Goal: Information Seeking & Learning: Learn about a topic

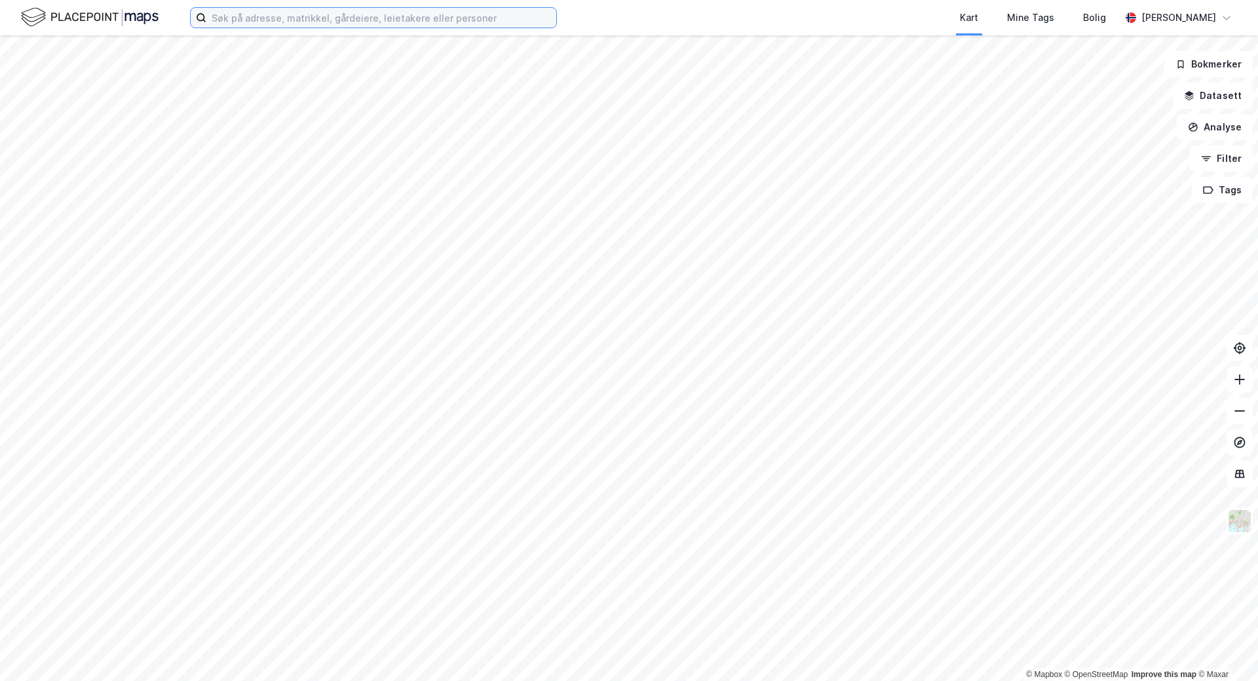
click at [485, 21] on input at bounding box center [381, 18] width 350 height 20
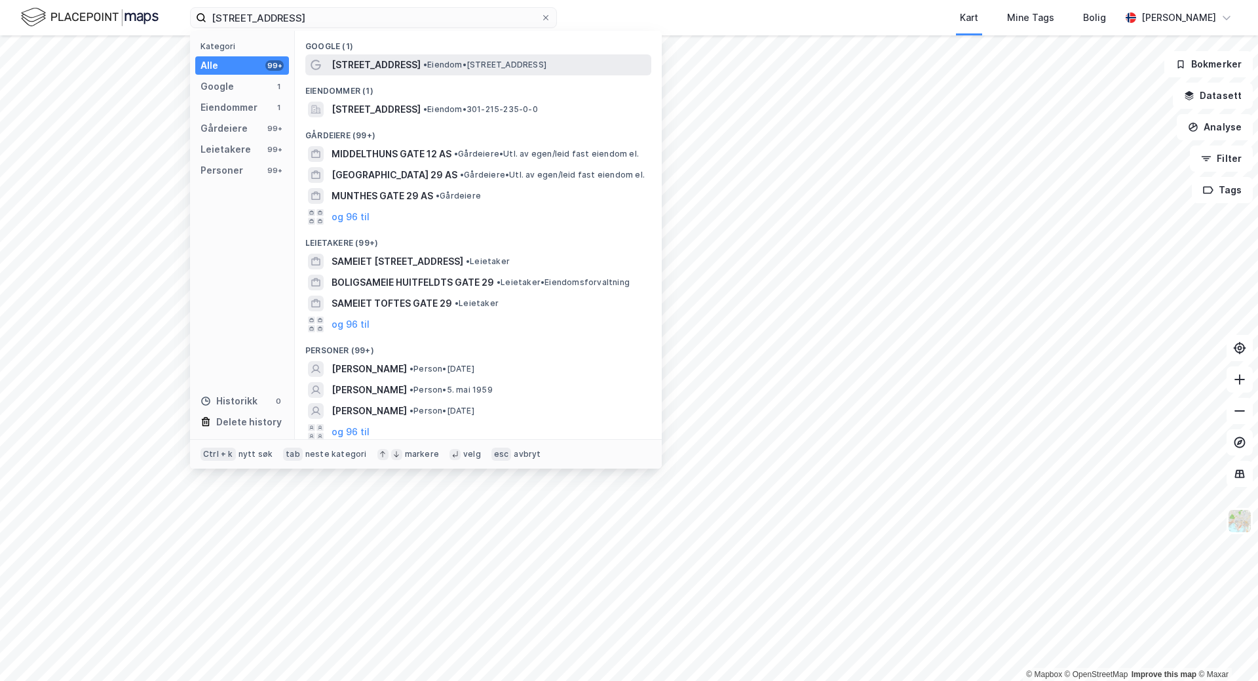
click at [453, 66] on span "• Eiendom • [STREET_ADDRESS]" at bounding box center [484, 65] width 123 height 10
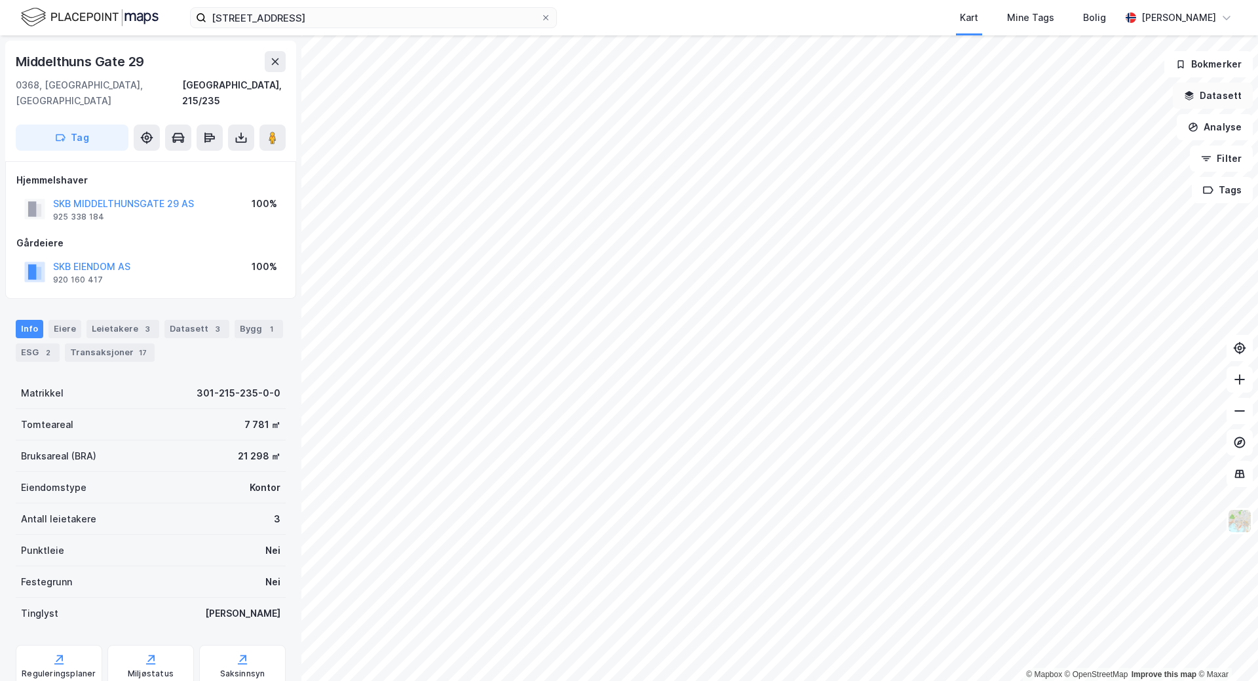
click at [1227, 95] on button "Datasett" at bounding box center [1213, 96] width 80 height 26
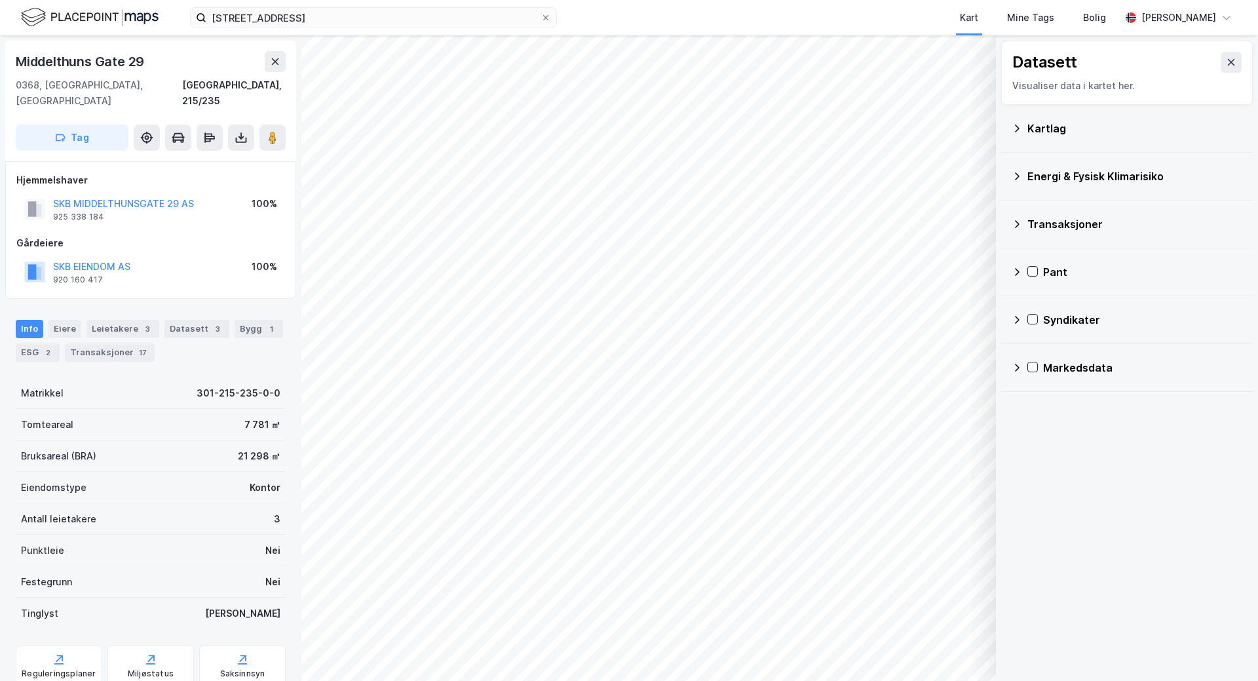
click at [1009, 121] on div "Kartlag" at bounding box center [1127, 129] width 252 height 48
click at [1016, 123] on icon at bounding box center [1017, 128] width 10 height 10
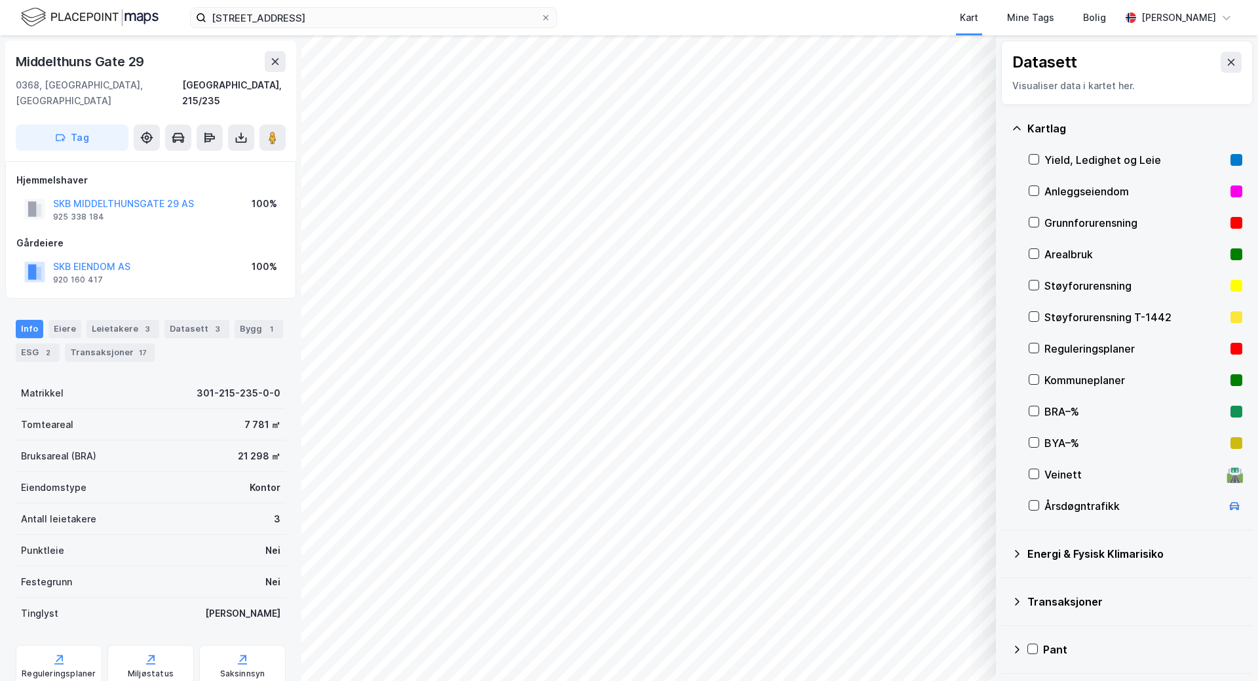
click at [1016, 124] on icon at bounding box center [1017, 128] width 10 height 10
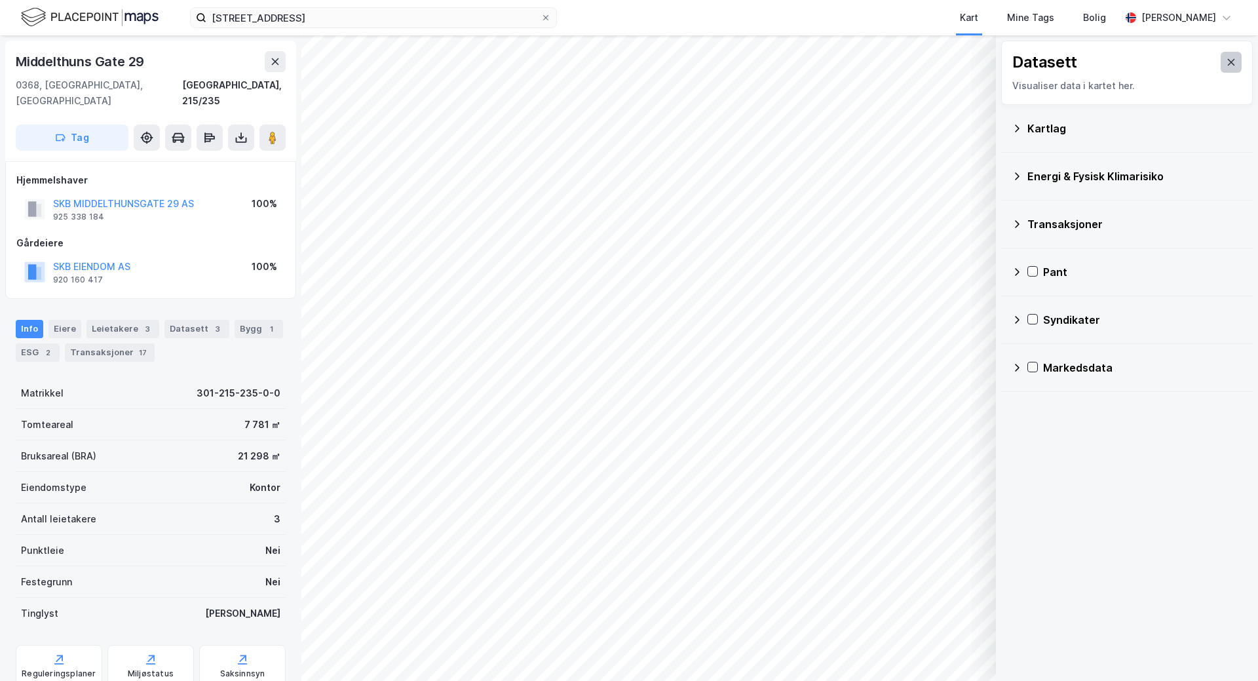
click at [1221, 56] on button at bounding box center [1231, 62] width 21 height 21
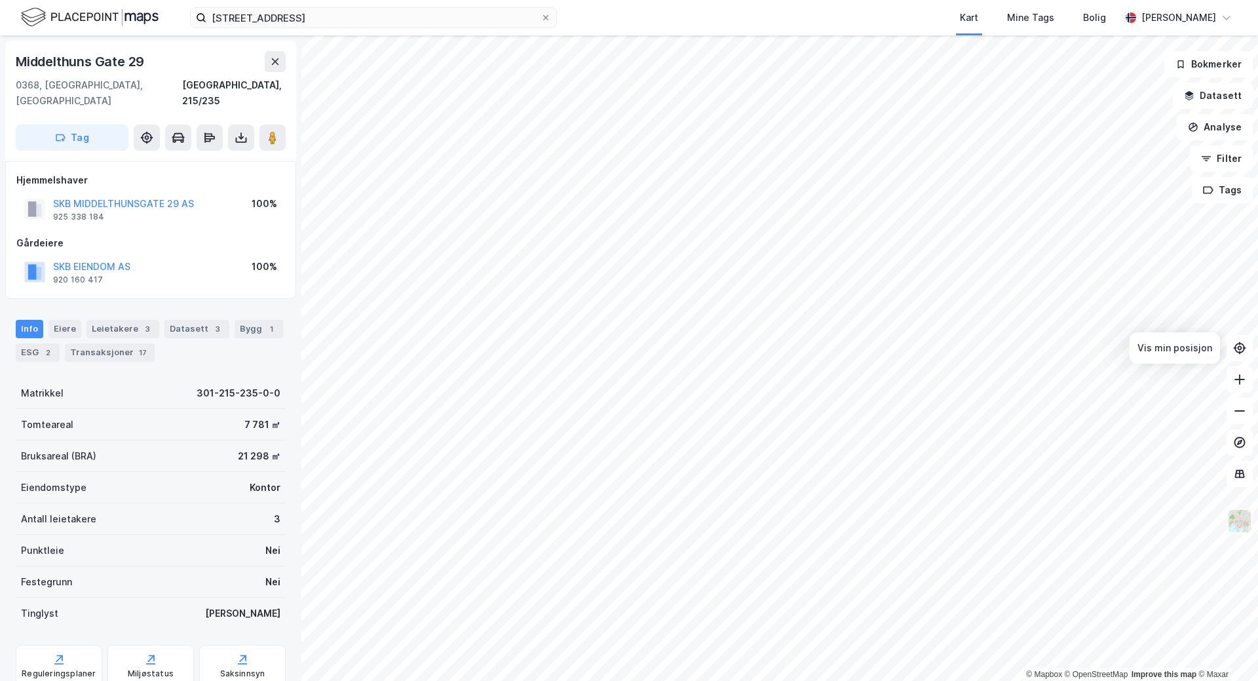
click at [1238, 522] on img at bounding box center [1239, 521] width 25 height 25
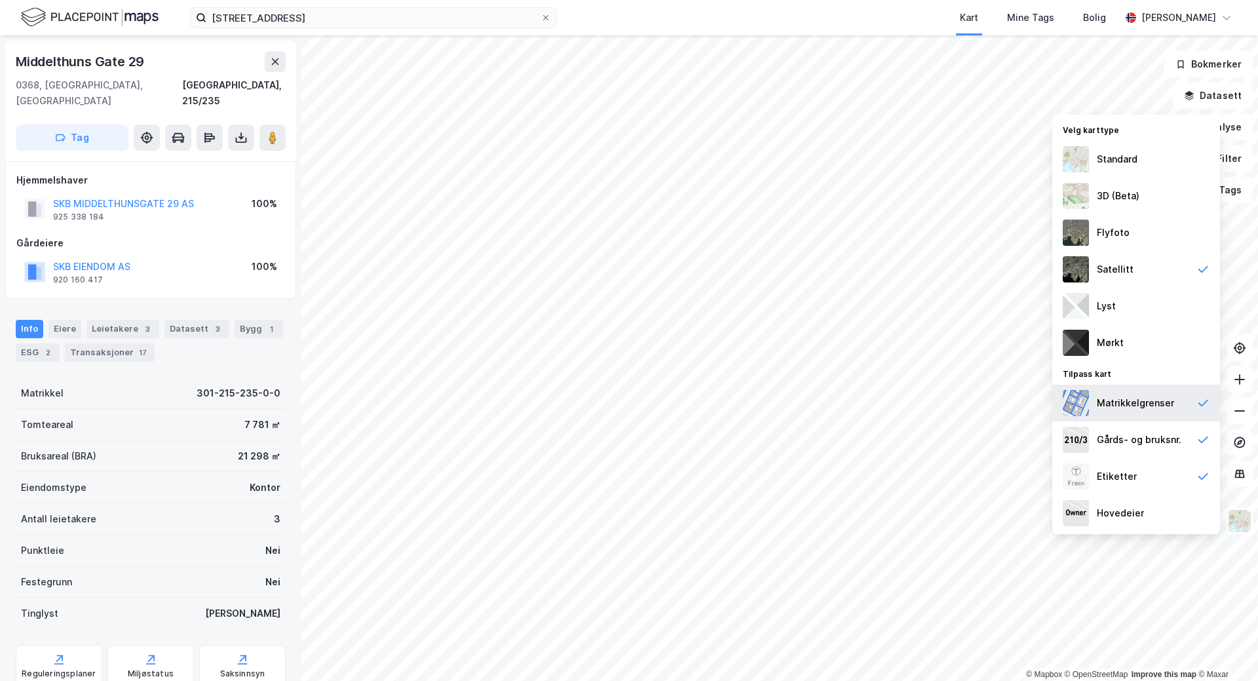
click at [1175, 403] on div "Matrikkelgrenser" at bounding box center [1136, 403] width 168 height 37
click at [1173, 431] on div "Gårds- og bruksnr." at bounding box center [1136, 439] width 168 height 37
click at [1153, 469] on div "Etiketter" at bounding box center [1136, 476] width 168 height 37
click at [1239, 516] on img at bounding box center [1239, 521] width 25 height 25
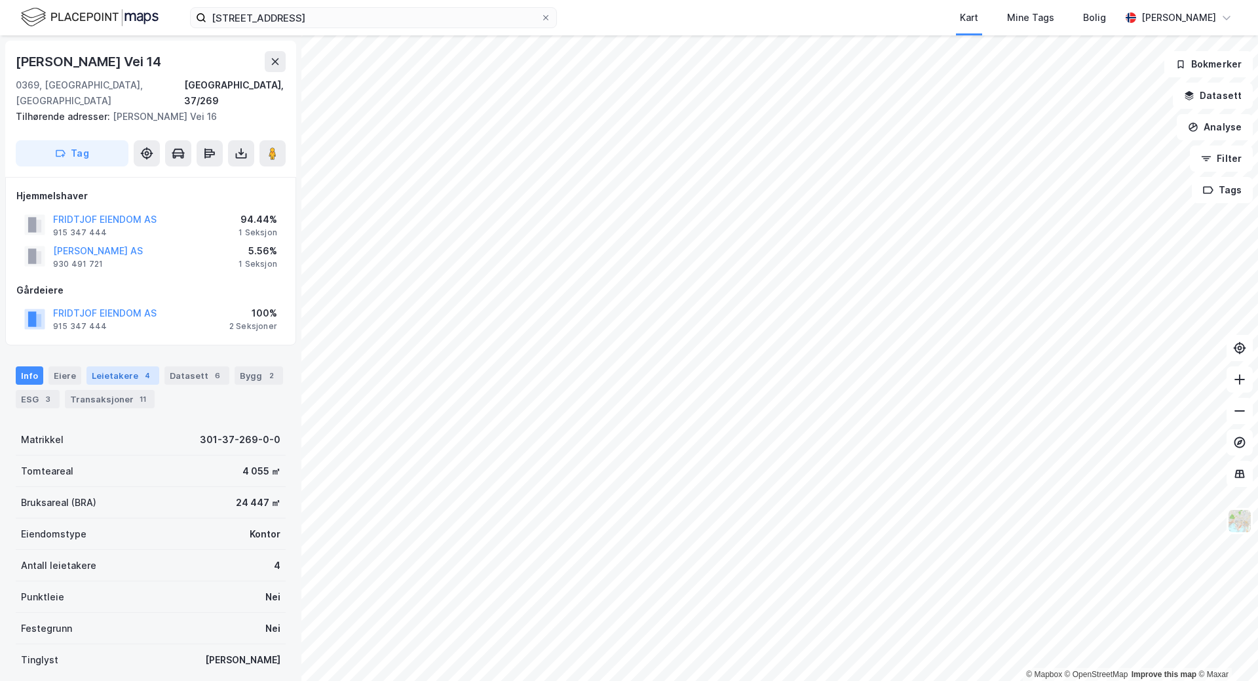
click at [107, 366] on div "Leietakere 4" at bounding box center [123, 375] width 73 height 18
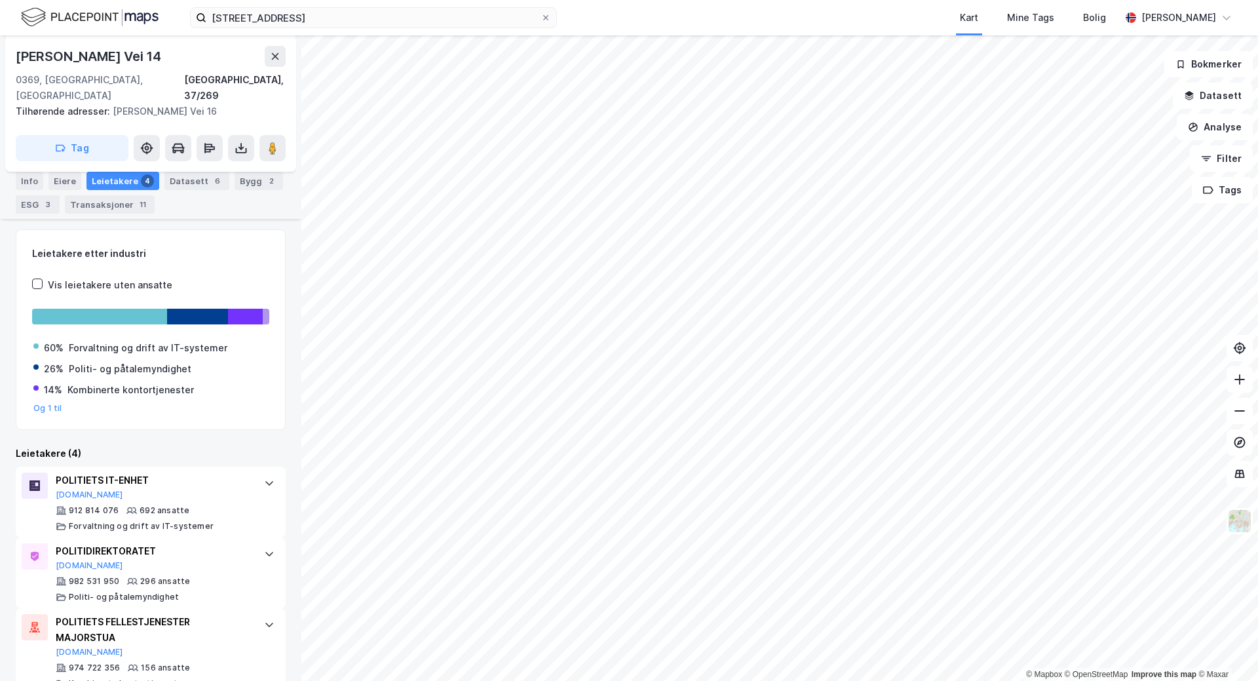
scroll to position [262, 0]
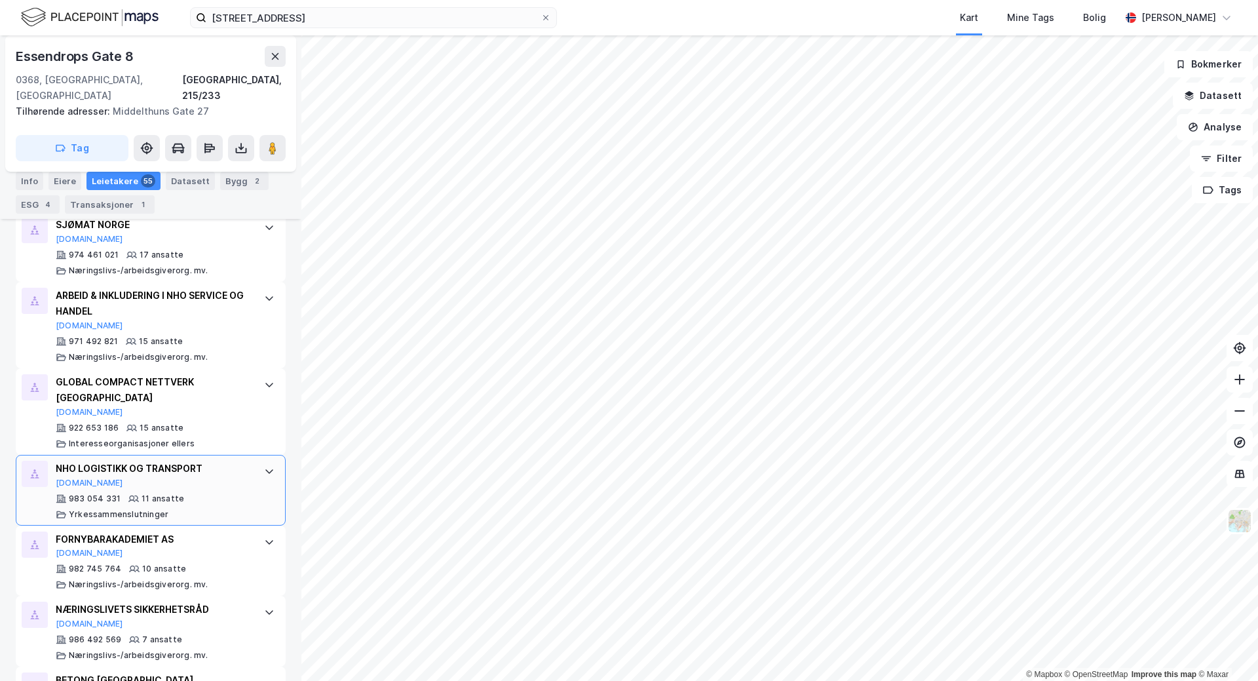
scroll to position [1507, 0]
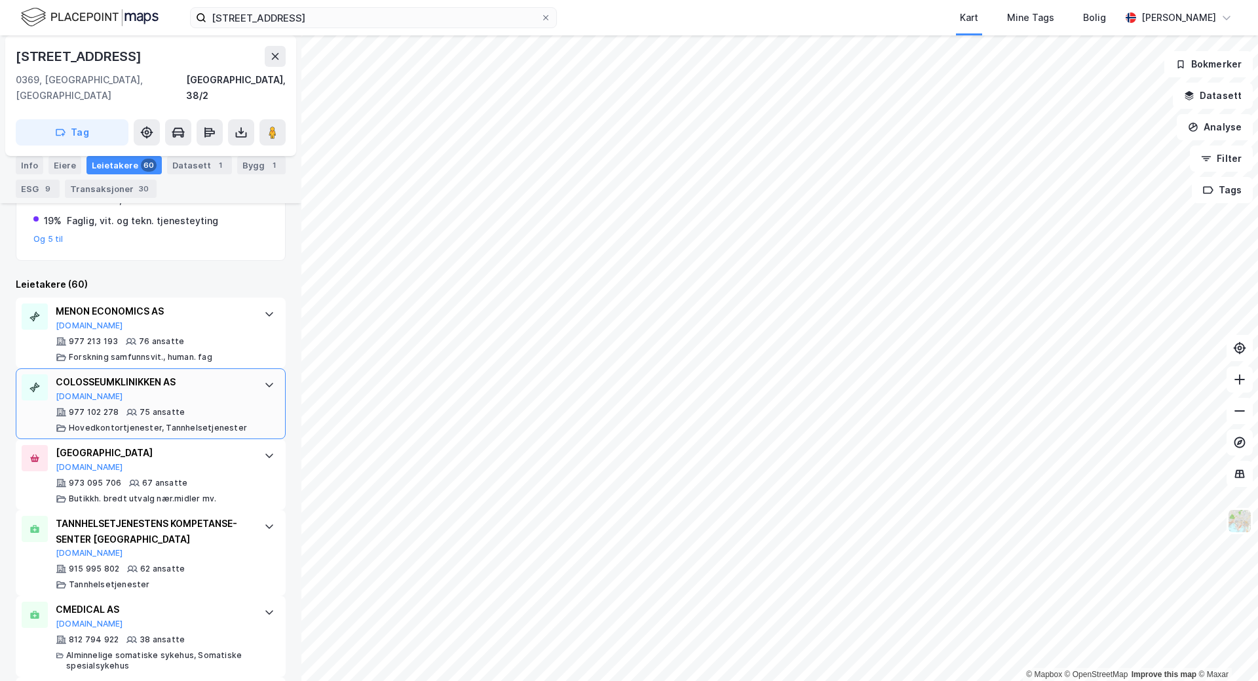
scroll to position [393, 0]
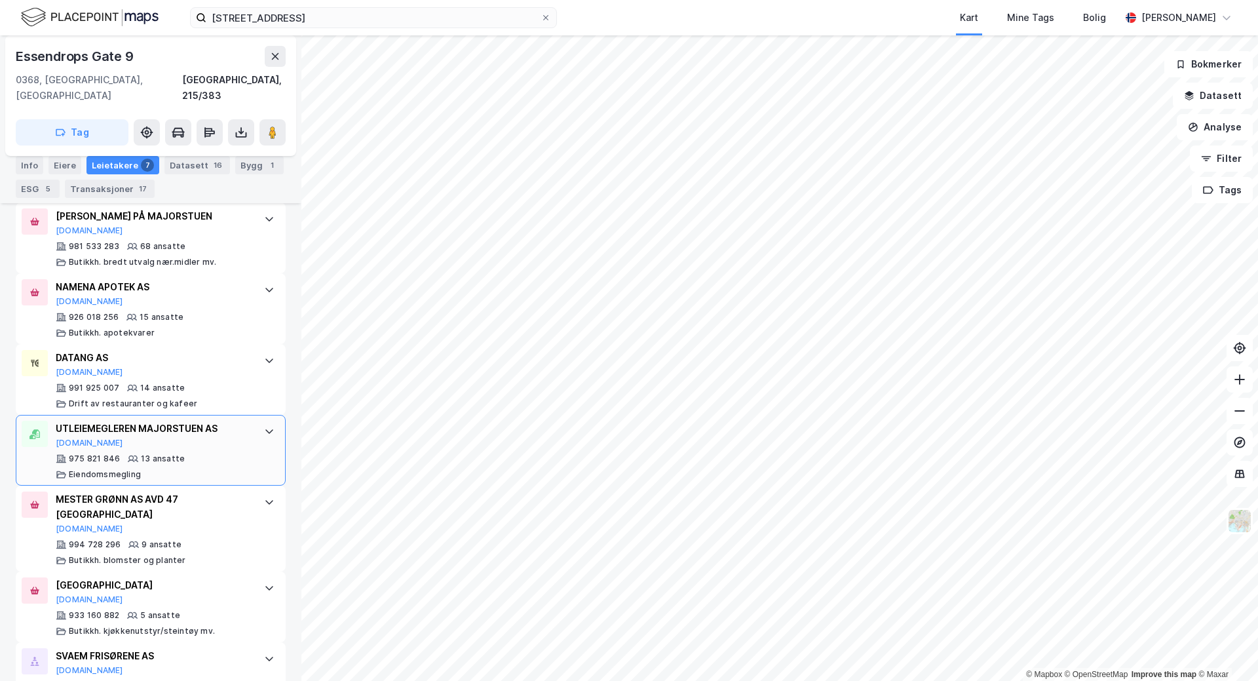
scroll to position [476, 0]
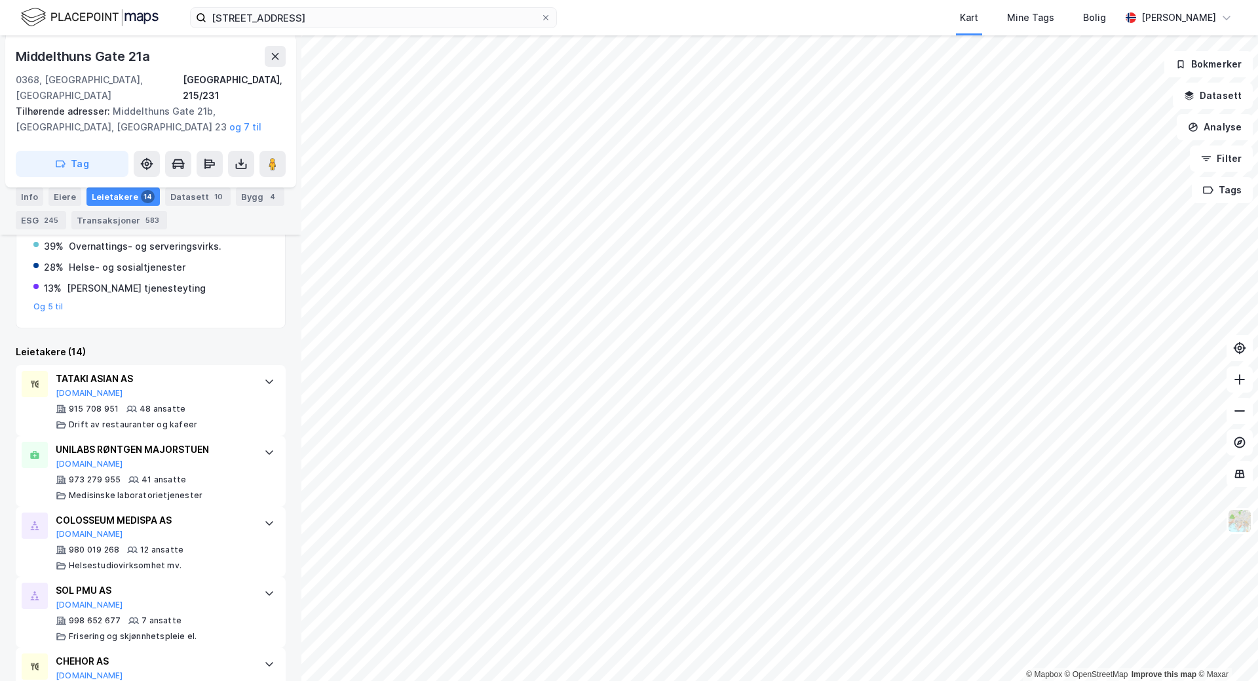
scroll to position [447, 0]
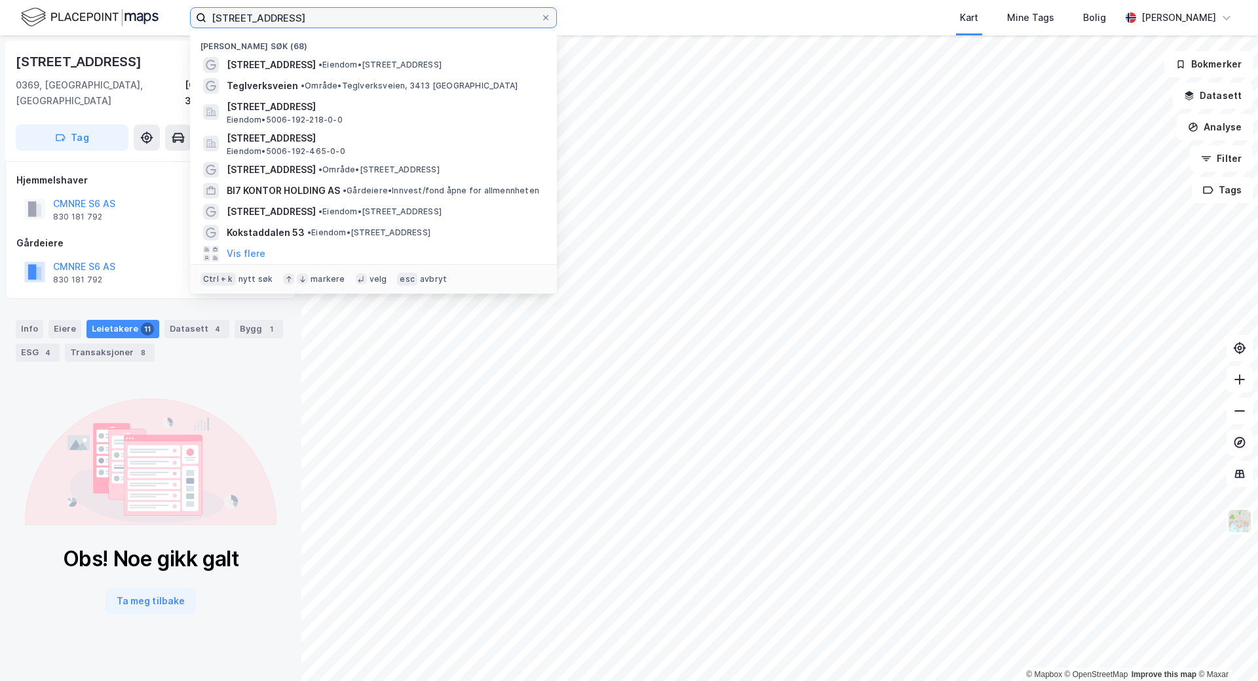
drag, startPoint x: 319, startPoint y: 20, endPoint x: 194, endPoint y: 20, distance: 125.2
click at [194, 20] on label "[STREET_ADDRESS]" at bounding box center [373, 17] width 367 height 21
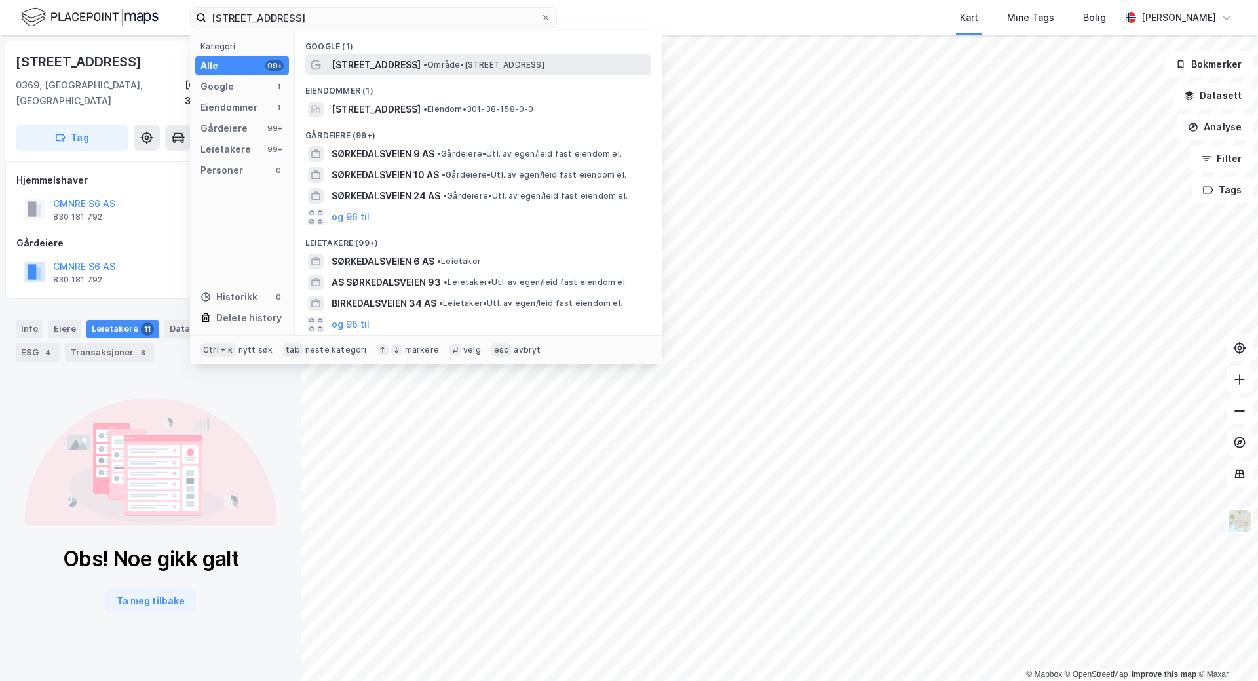
click at [479, 70] on div "[STREET_ADDRESS] • Område • [STREET_ADDRESS]" at bounding box center [490, 65] width 317 height 16
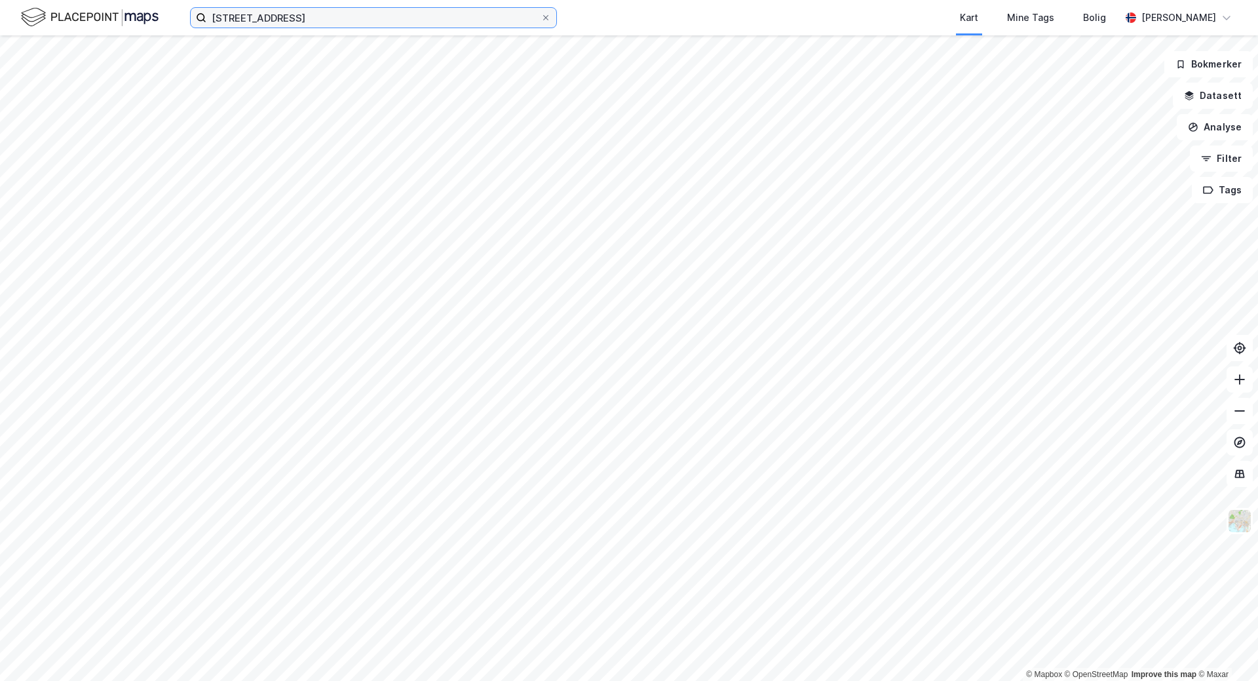
click at [319, 25] on input "[STREET_ADDRESS]" at bounding box center [373, 18] width 334 height 20
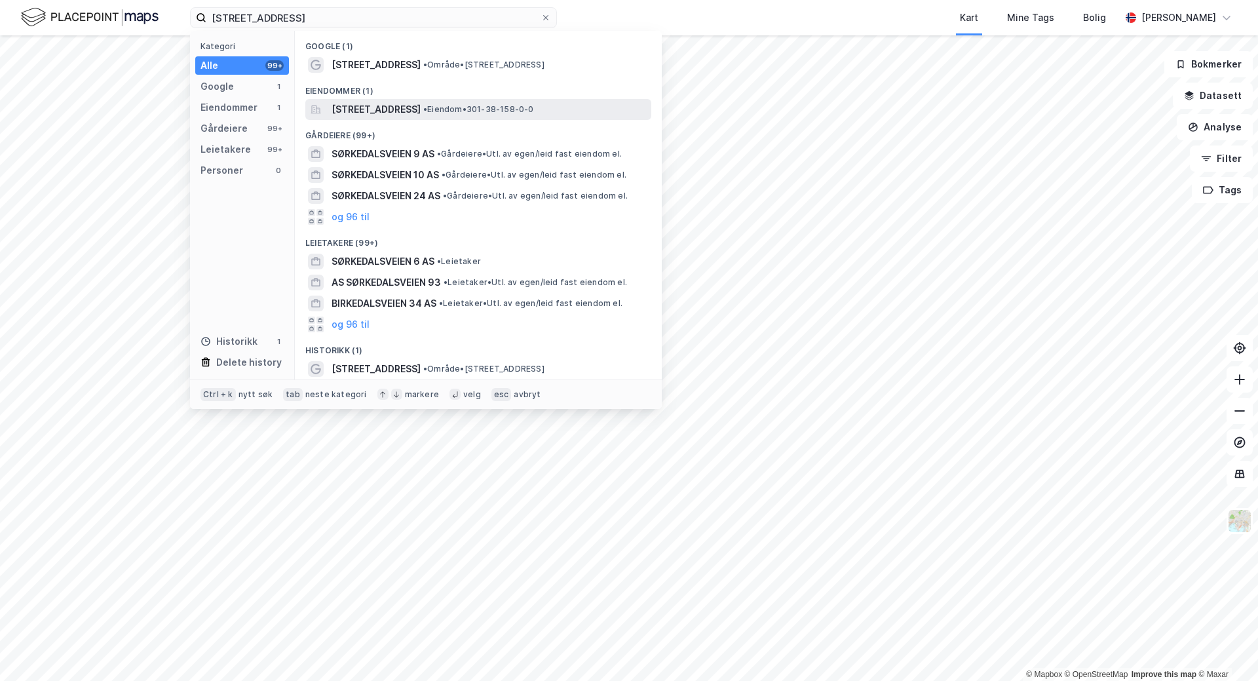
click at [421, 111] on span "[STREET_ADDRESS]" at bounding box center [376, 110] width 89 height 16
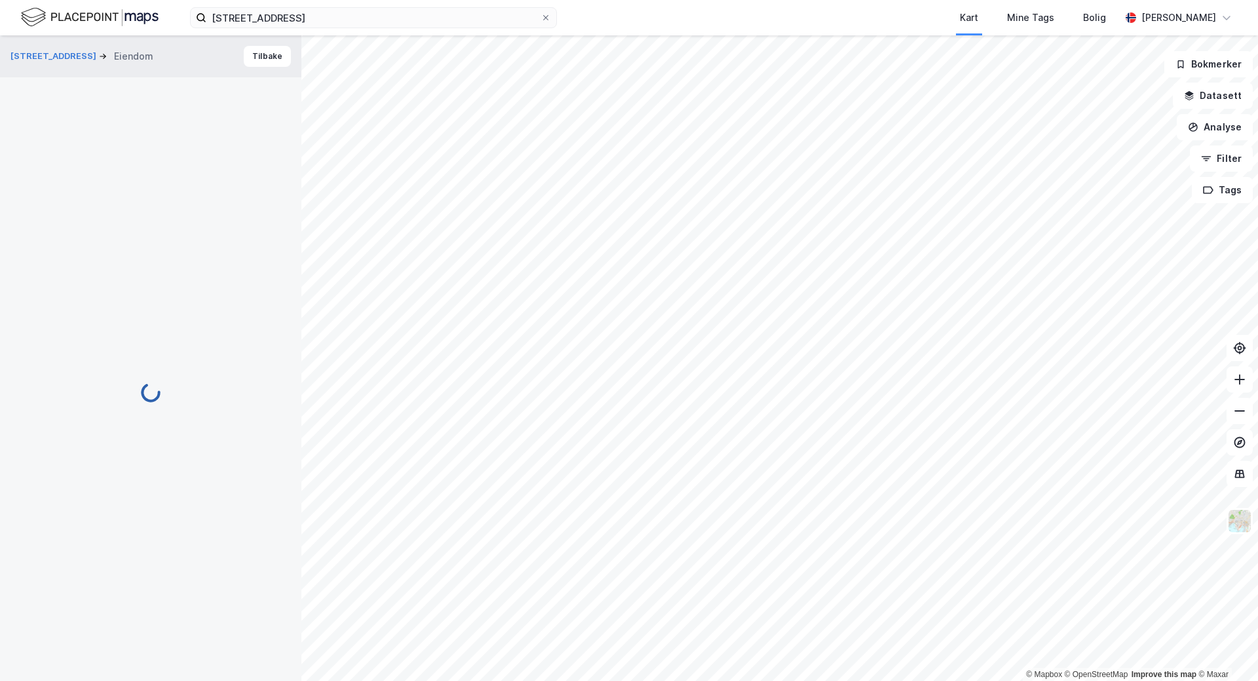
scroll to position [56, 0]
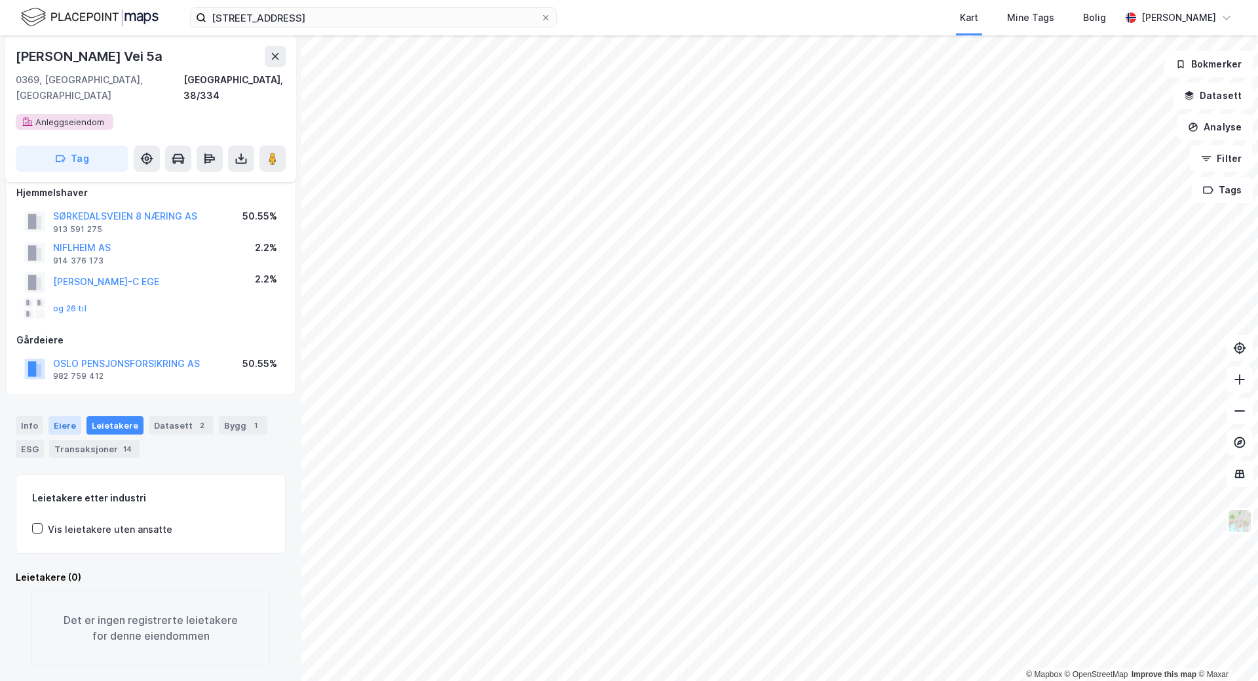
click at [64, 416] on div "Eiere" at bounding box center [64, 425] width 33 height 18
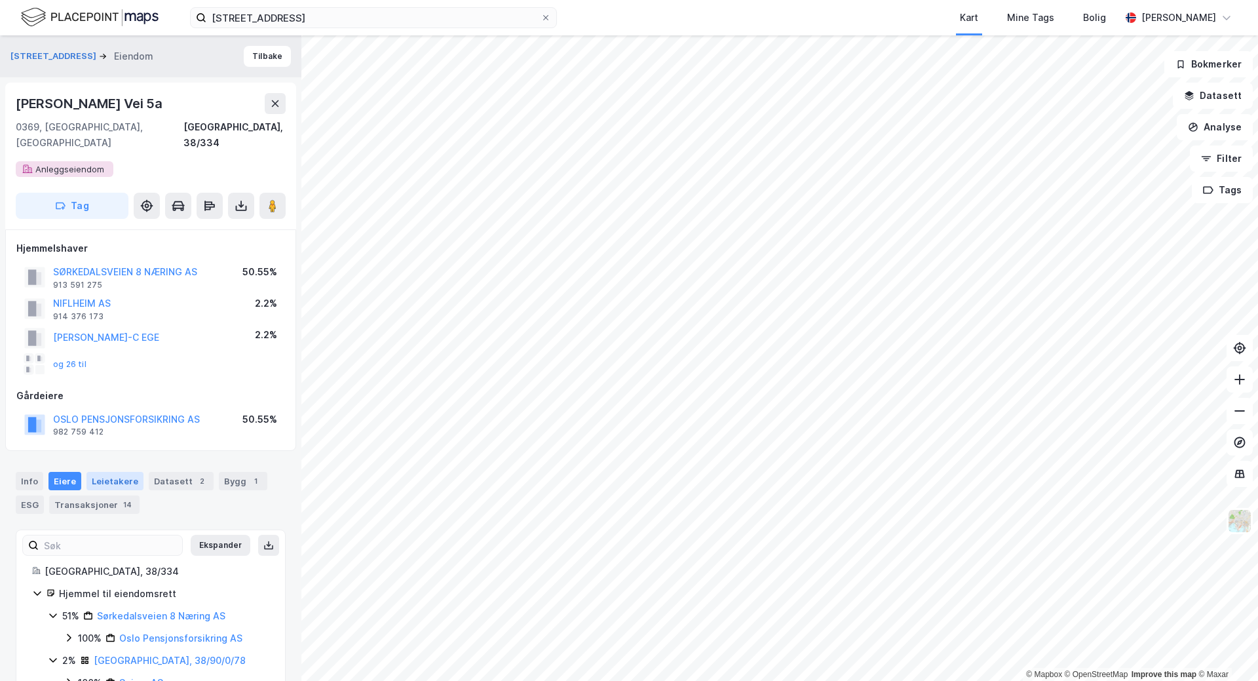
click at [115, 472] on div "Leietakere" at bounding box center [115, 481] width 57 height 18
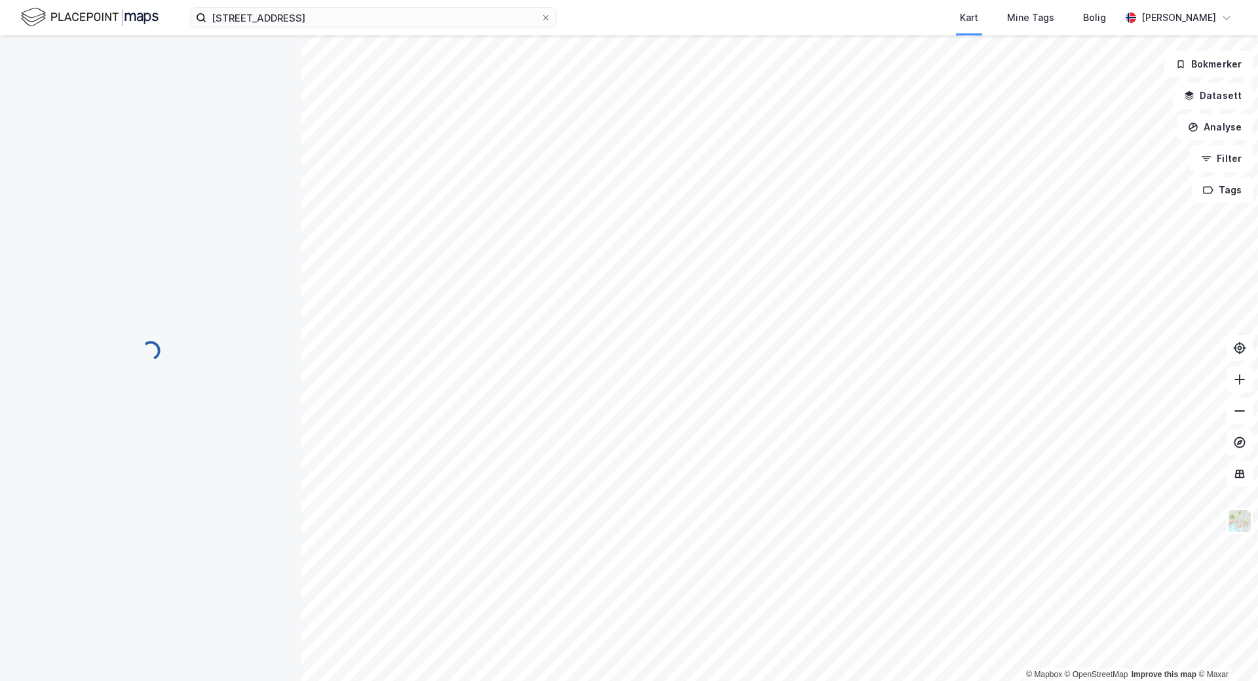
scroll to position [54, 0]
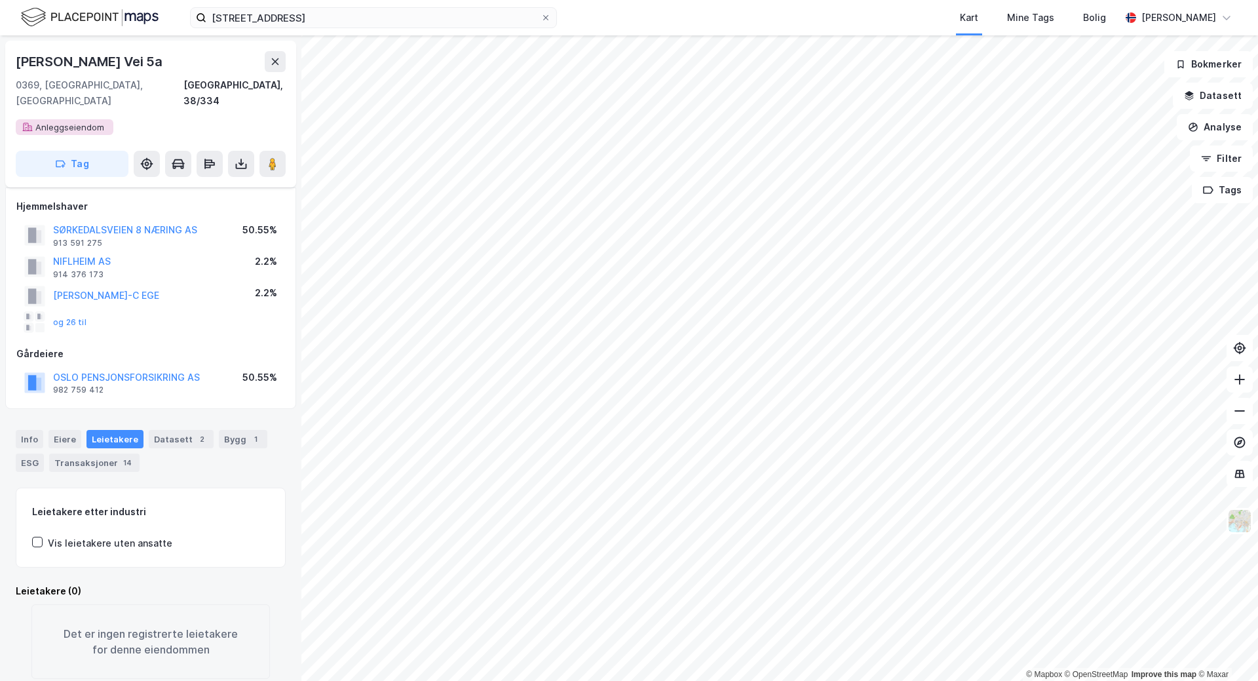
scroll to position [54, 0]
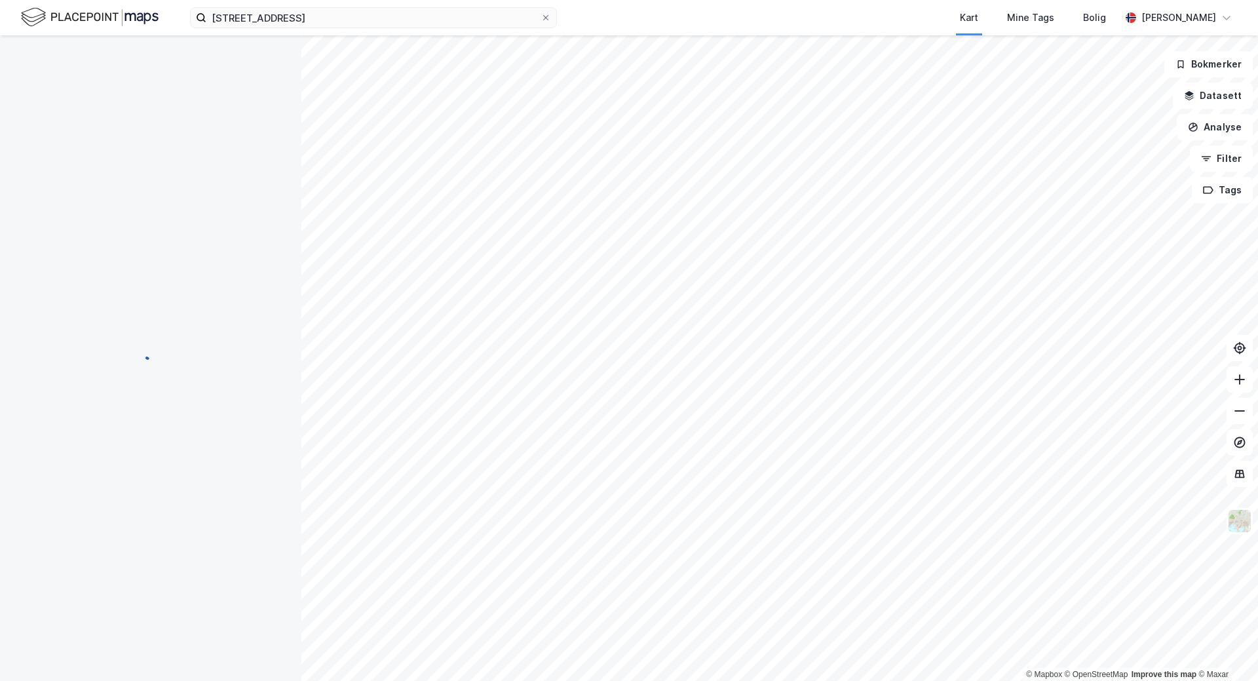
scroll to position [54, 0]
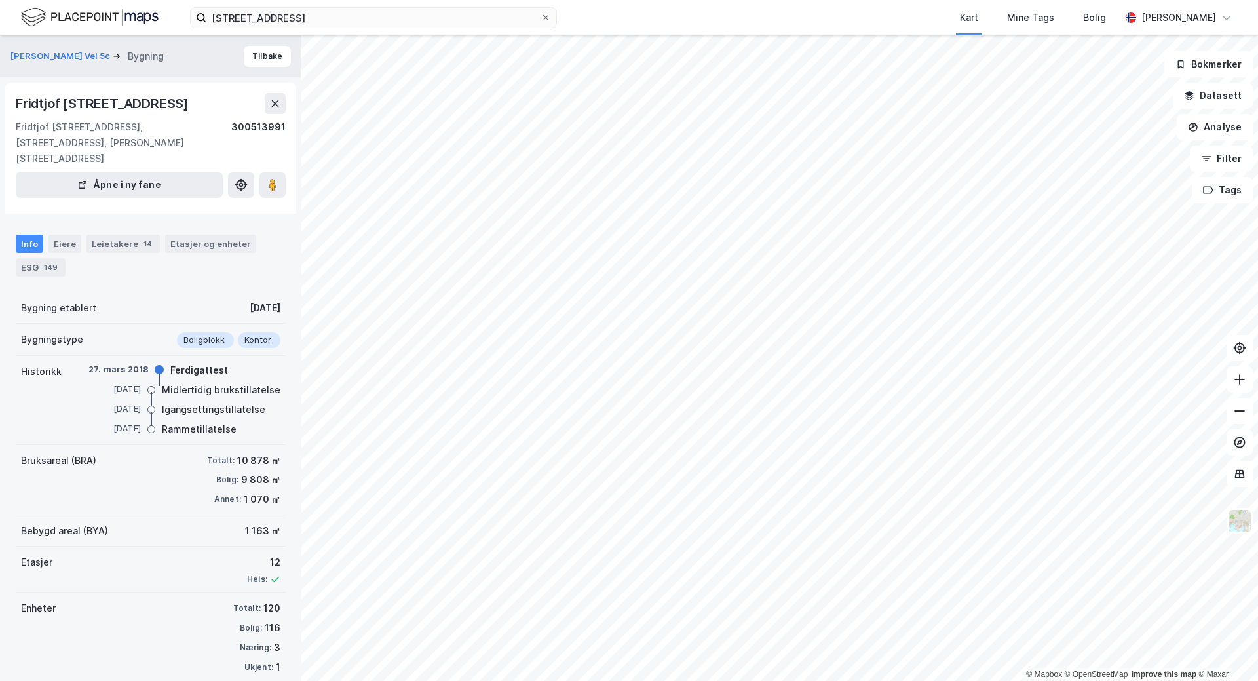
scroll to position [2, 0]
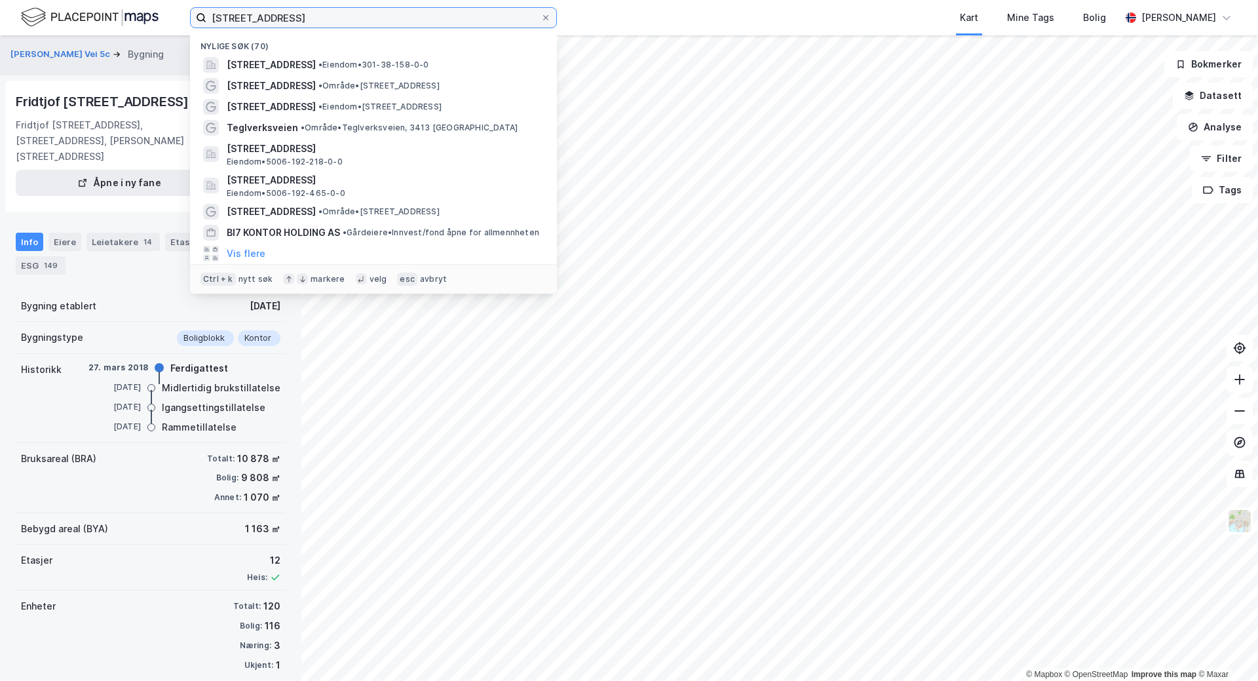
click at [318, 11] on input "[STREET_ADDRESS]" at bounding box center [373, 18] width 334 height 20
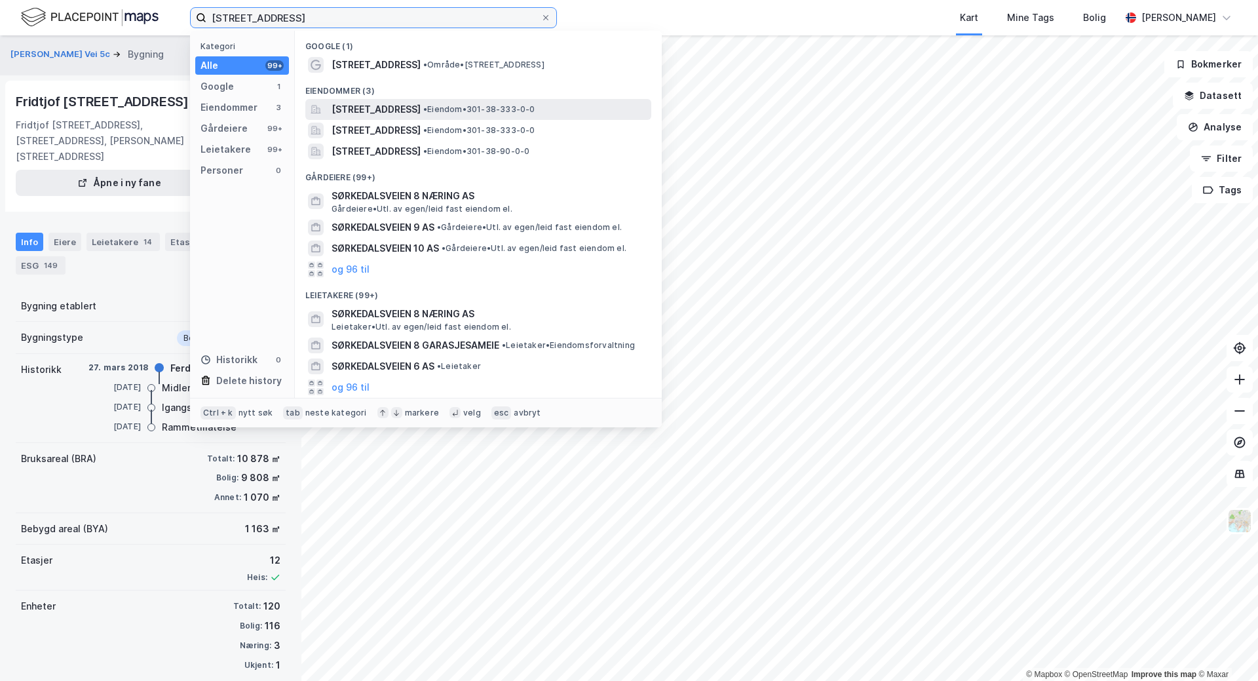
type input "[STREET_ADDRESS]"
click at [421, 102] on span "[STREET_ADDRESS]" at bounding box center [376, 110] width 89 height 16
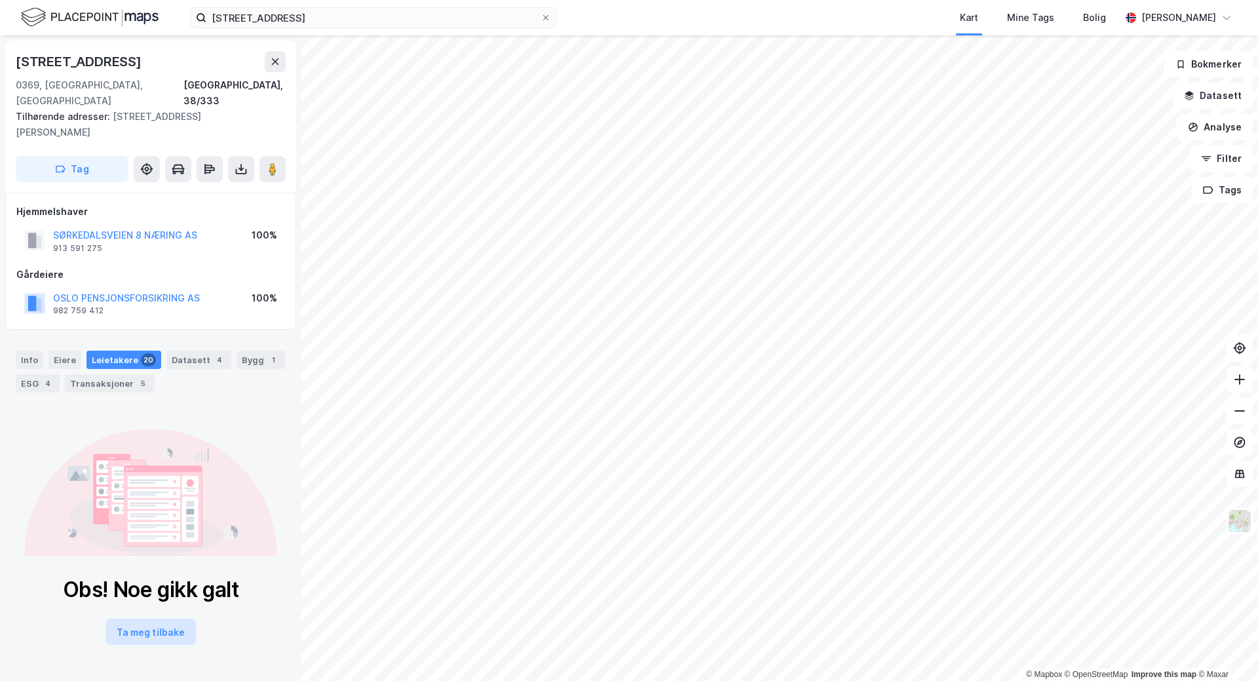
click at [163, 619] on button "Ta meg tilbake" at bounding box center [151, 632] width 90 height 26
